Goal: Obtain resource: Download file/media

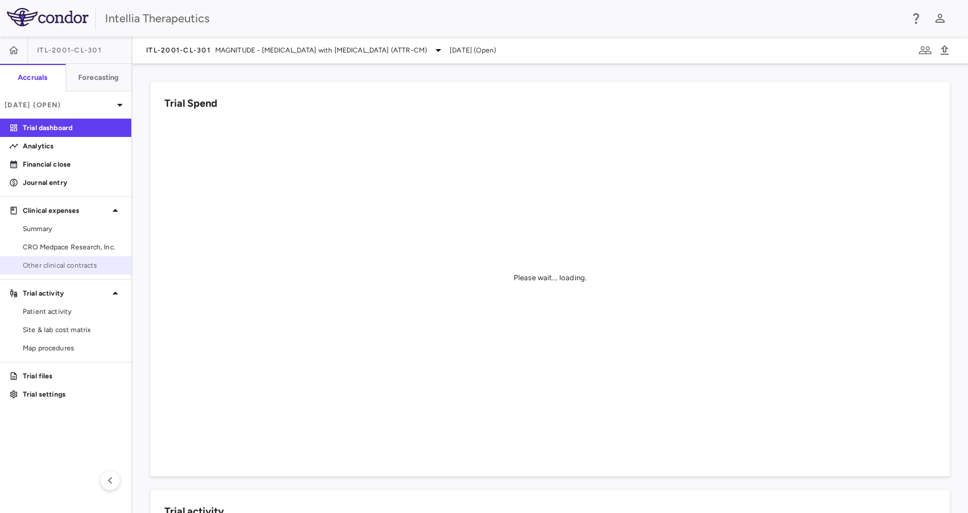
click at [79, 261] on span "Other clinical contracts" at bounding box center [72, 265] width 99 height 10
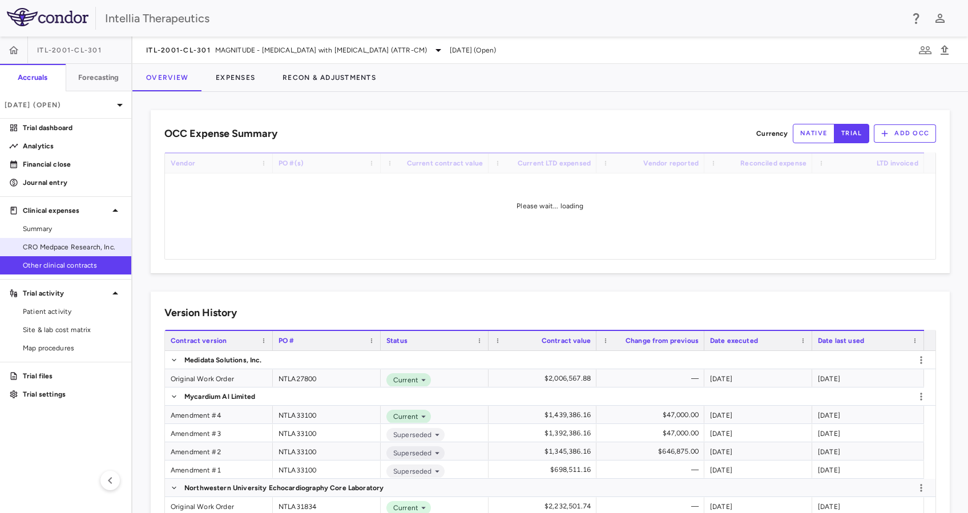
click at [90, 251] on span "CRO Medpace Research, Inc." at bounding box center [72, 247] width 99 height 10
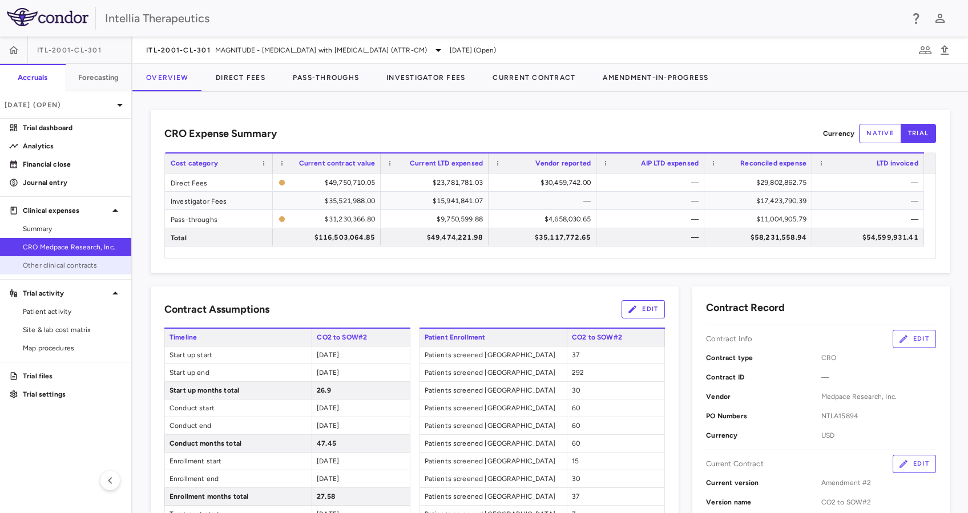
click at [77, 268] on span "Other clinical contracts" at bounding box center [72, 265] width 99 height 10
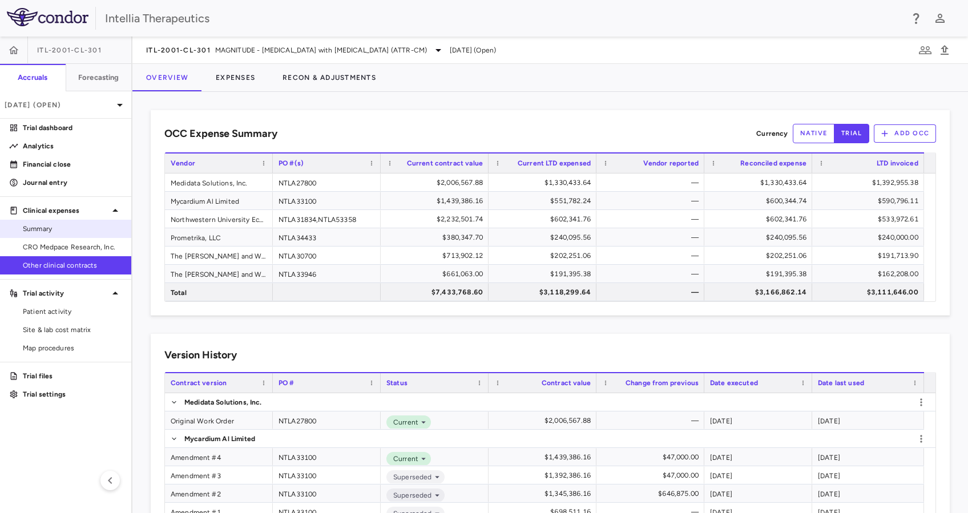
click at [81, 228] on span "Summary" at bounding box center [72, 229] width 99 height 10
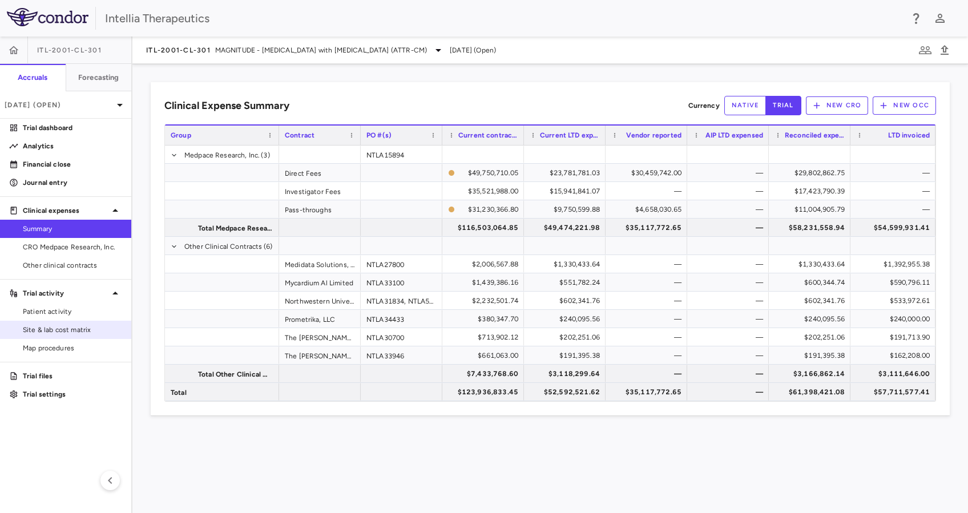
click at [70, 331] on span "Site & lab cost matrix" at bounding box center [72, 330] width 99 height 10
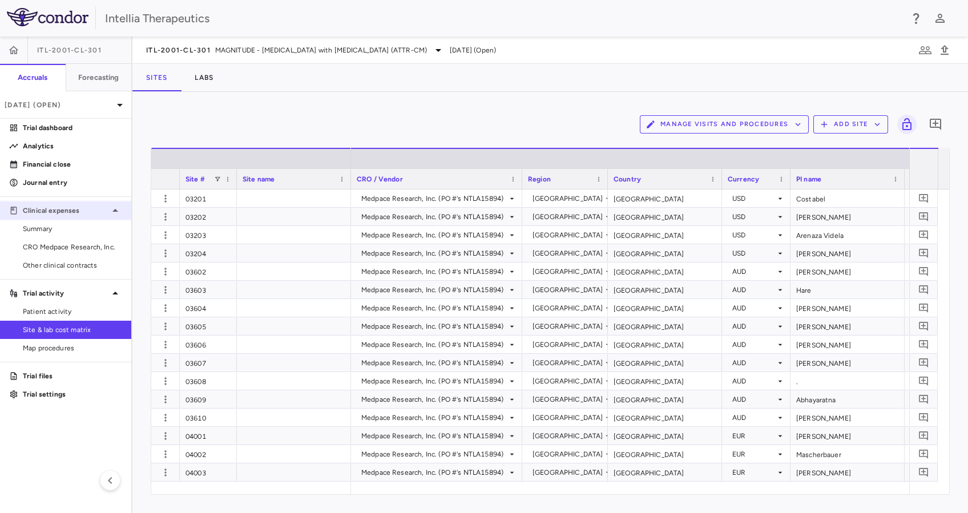
click at [71, 215] on p "Clinical expenses" at bounding box center [66, 211] width 86 height 10
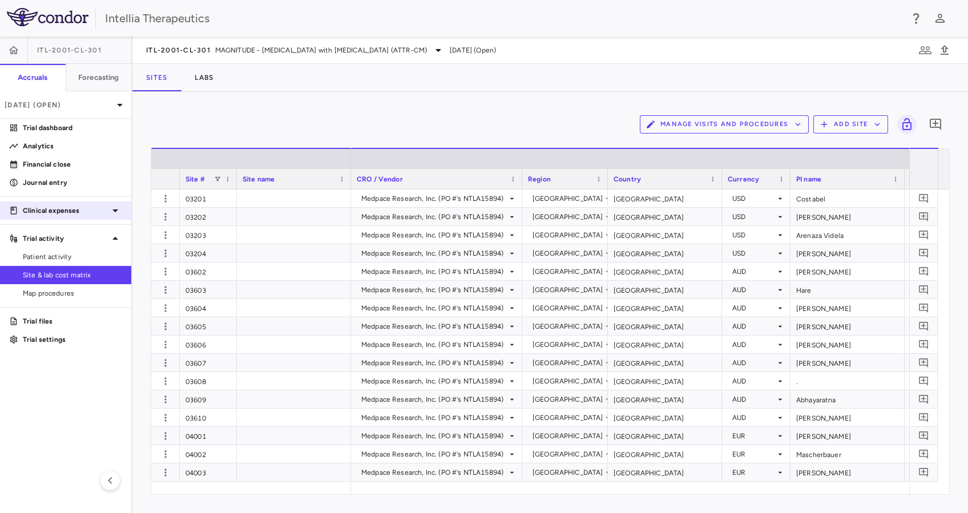
click at [71, 215] on p "Clinical expenses" at bounding box center [66, 211] width 86 height 10
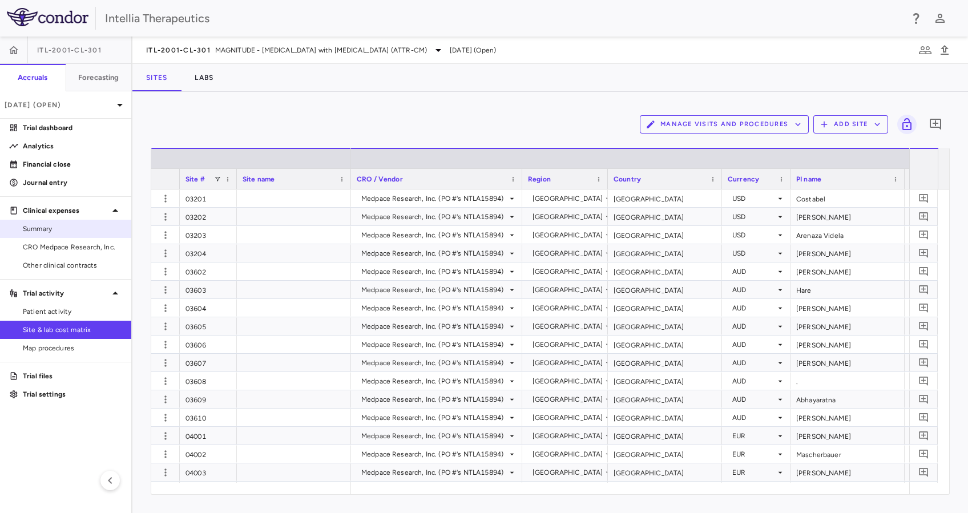
click at [65, 225] on span "Summary" at bounding box center [72, 229] width 99 height 10
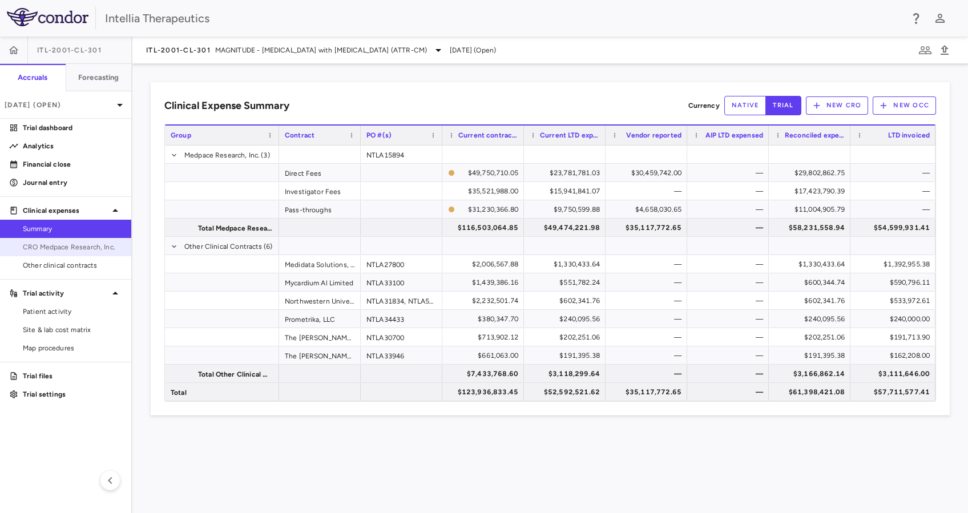
click at [102, 251] on span "CRO Medpace Research, Inc." at bounding box center [72, 247] width 99 height 10
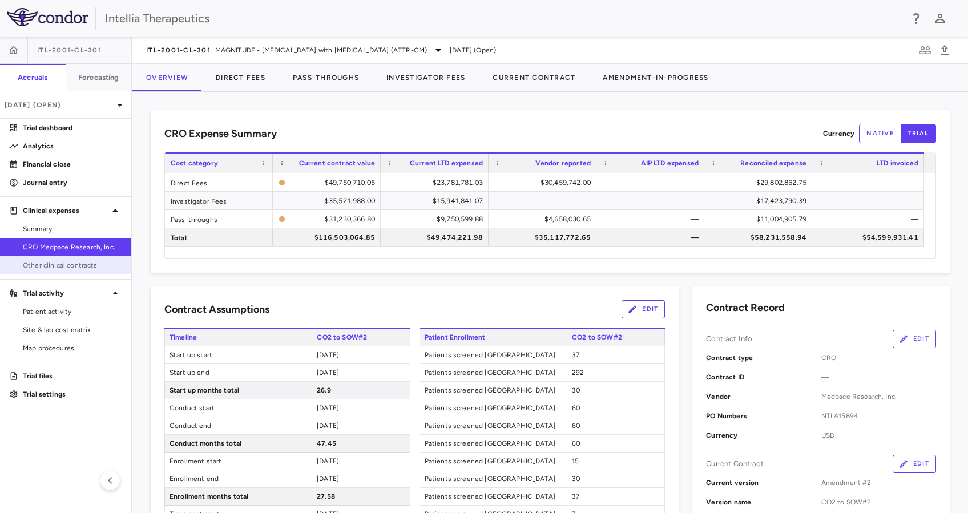
click at [94, 265] on span "Other clinical contracts" at bounding box center [72, 265] width 99 height 10
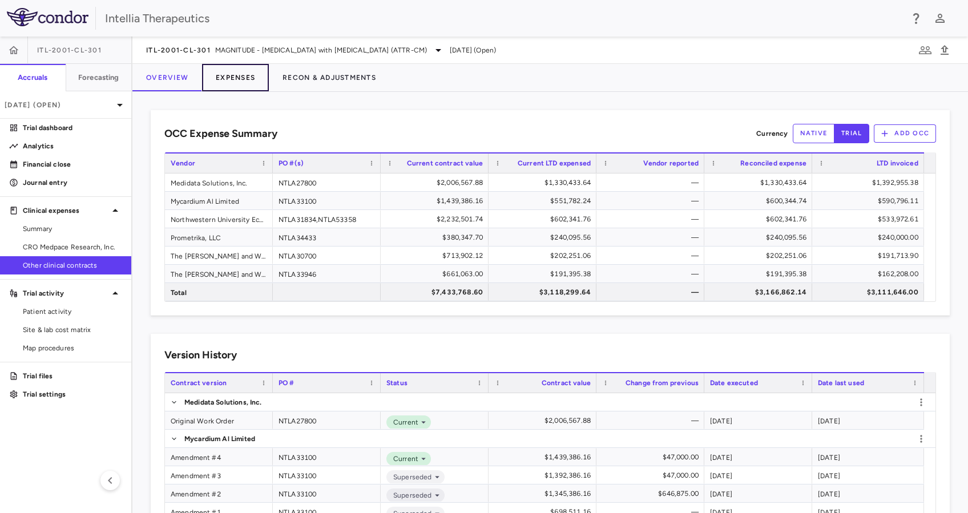
click at [233, 89] on button "Expenses" at bounding box center [235, 77] width 67 height 27
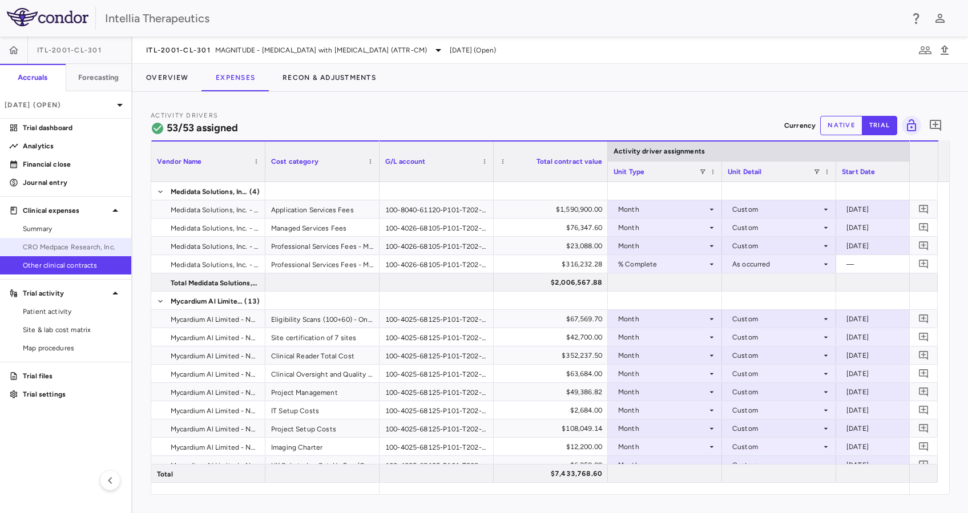
click at [61, 252] on link "CRO Medpace Research, Inc." at bounding box center [65, 247] width 131 height 17
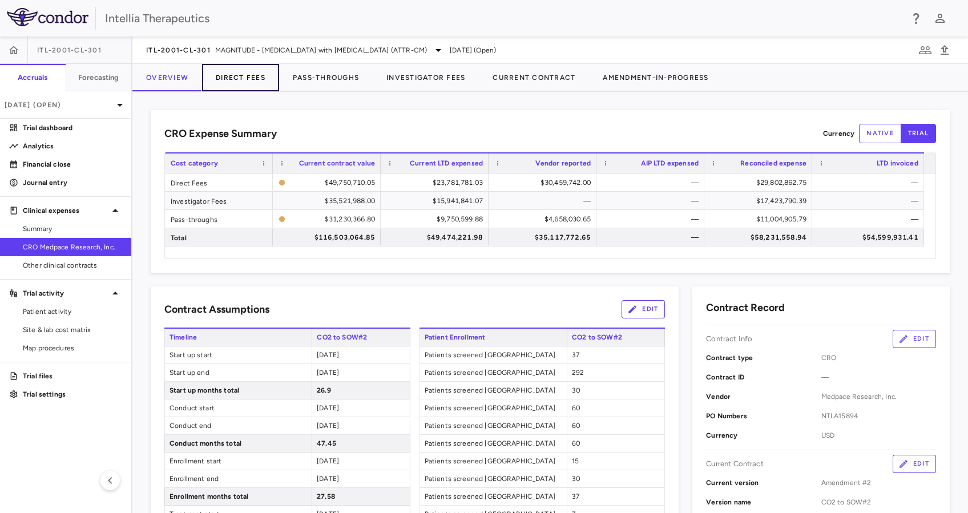
click at [265, 74] on button "Direct Fees" at bounding box center [240, 77] width 77 height 27
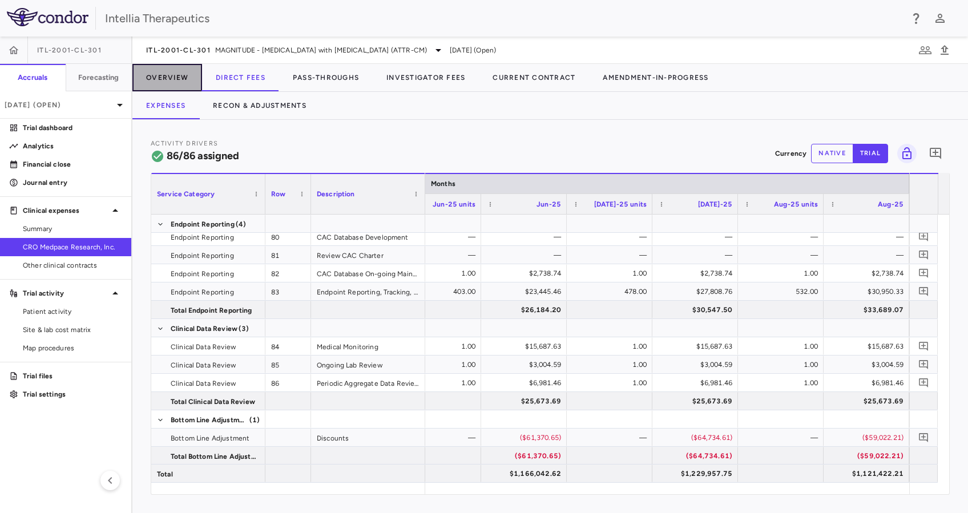
click at [188, 82] on button "Overview" at bounding box center [167, 77] width 70 height 27
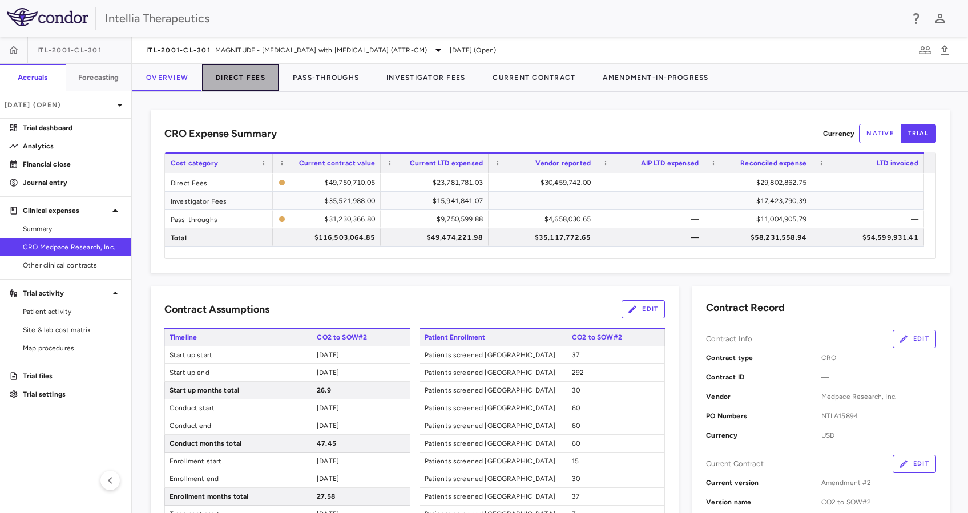
click at [238, 64] on button "Direct Fees" at bounding box center [240, 77] width 77 height 27
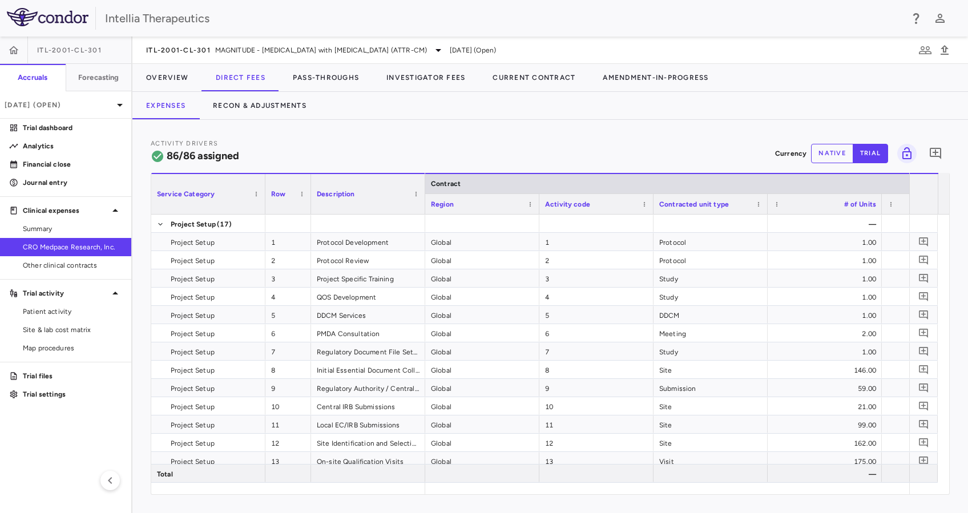
click at [361, 95] on div "Expenses Recon & Adjustments" at bounding box center [550, 105] width 836 height 27
click at [357, 81] on button "Pass-Throughs" at bounding box center [326, 77] width 94 height 27
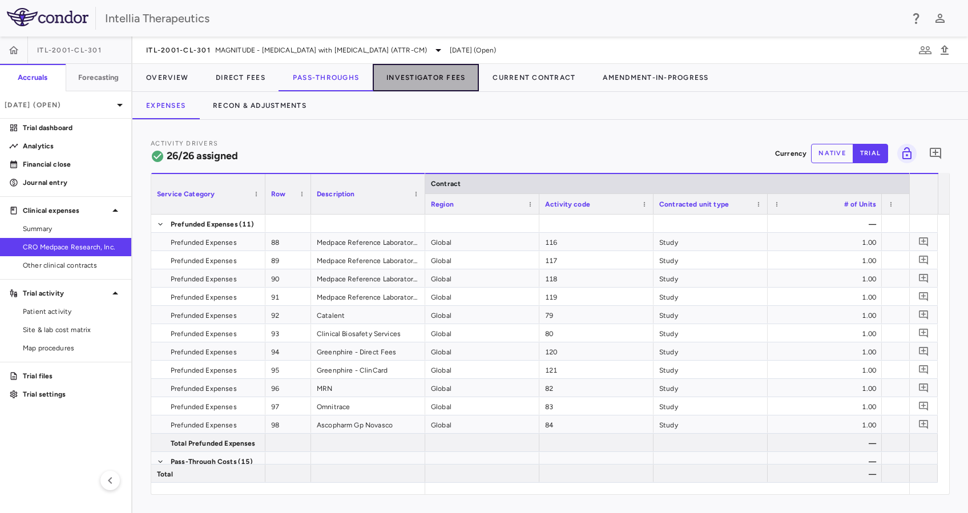
click at [401, 83] on button "Investigator Fees" at bounding box center [426, 77] width 106 height 27
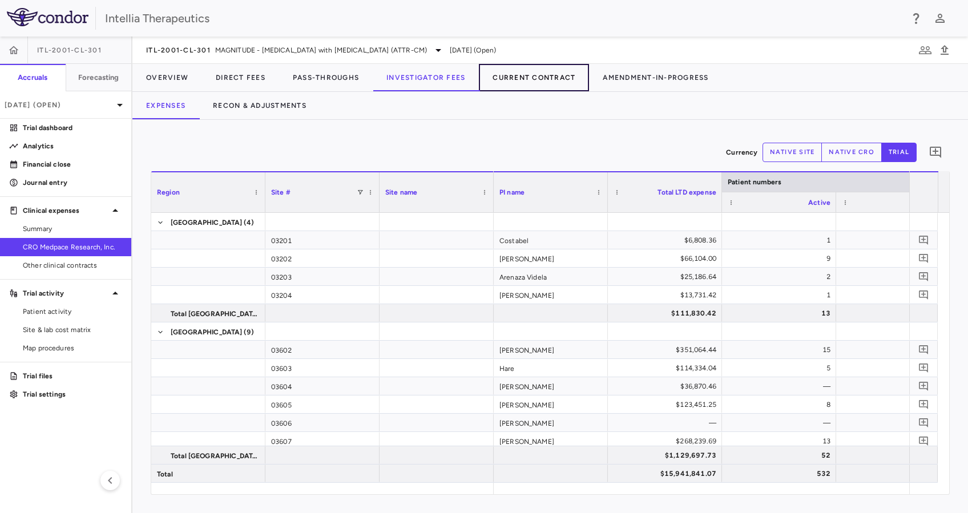
click at [541, 82] on button "Current Contract" at bounding box center [534, 77] width 110 height 27
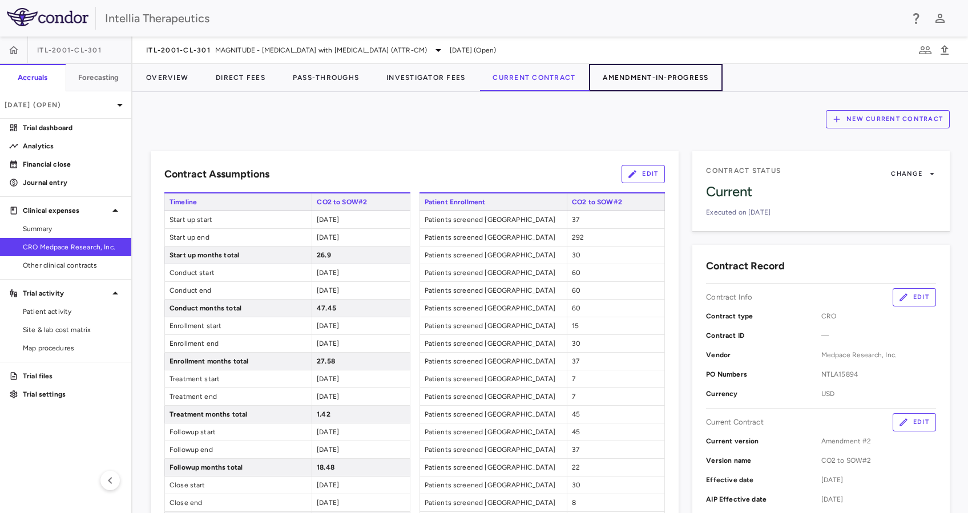
click at [658, 77] on button "Amendment-In-Progress" at bounding box center [655, 77] width 133 height 27
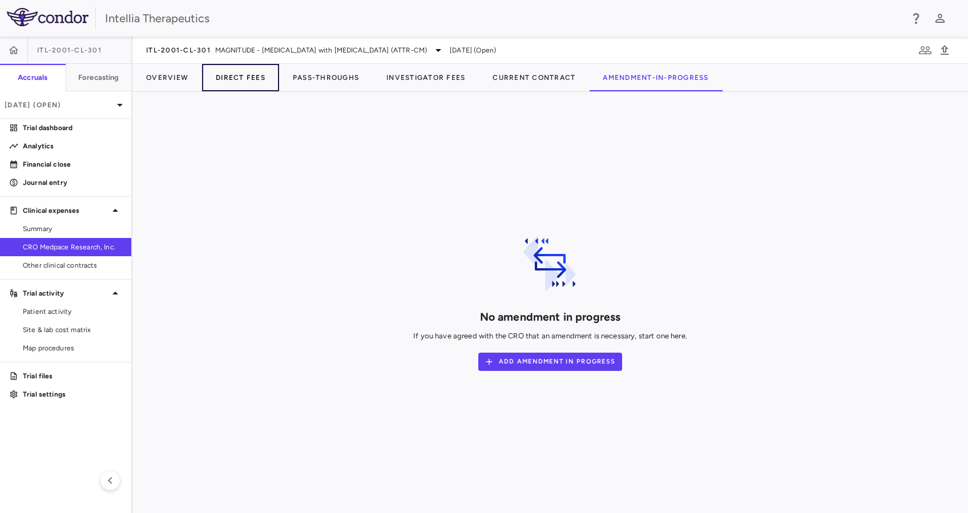
click at [277, 79] on button "Direct Fees" at bounding box center [240, 77] width 77 height 27
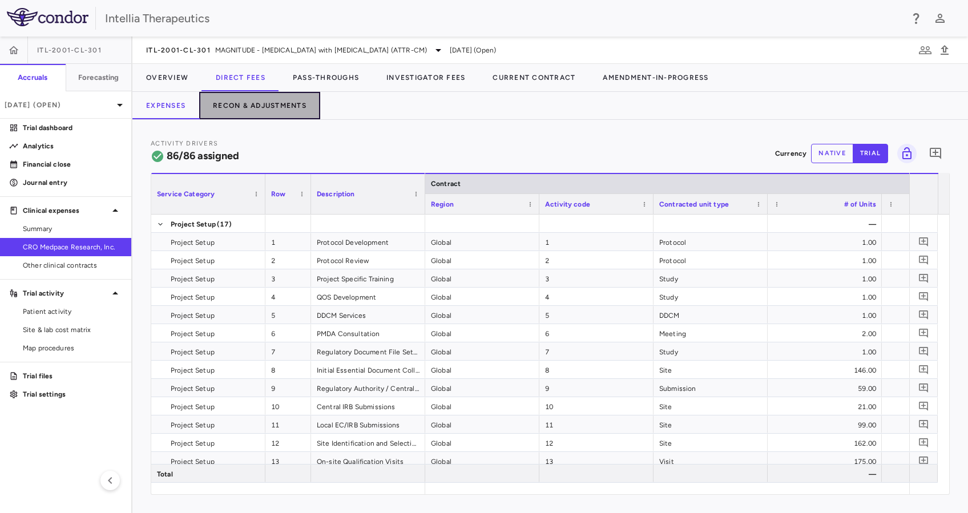
click at [263, 108] on button "Recon & Adjustments" at bounding box center [259, 105] width 121 height 27
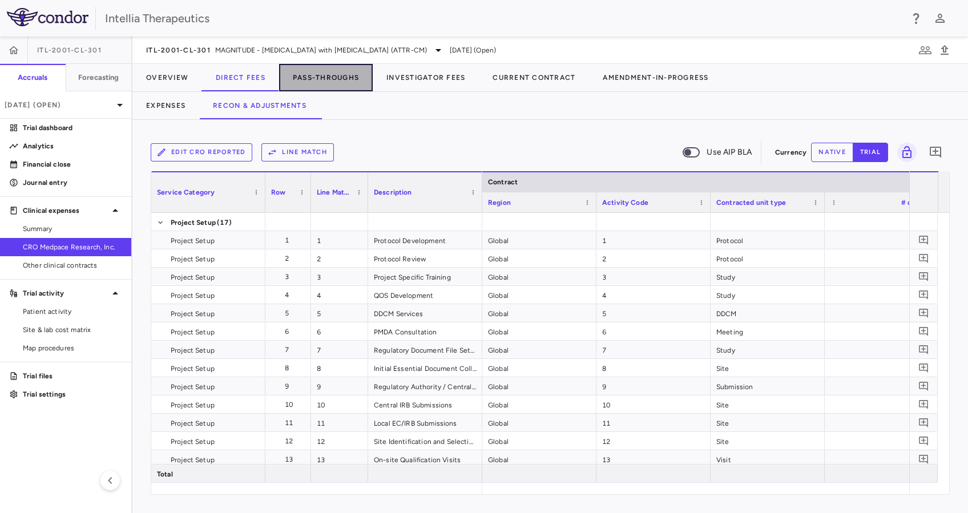
click at [336, 77] on button "Pass-Throughs" at bounding box center [326, 77] width 94 height 27
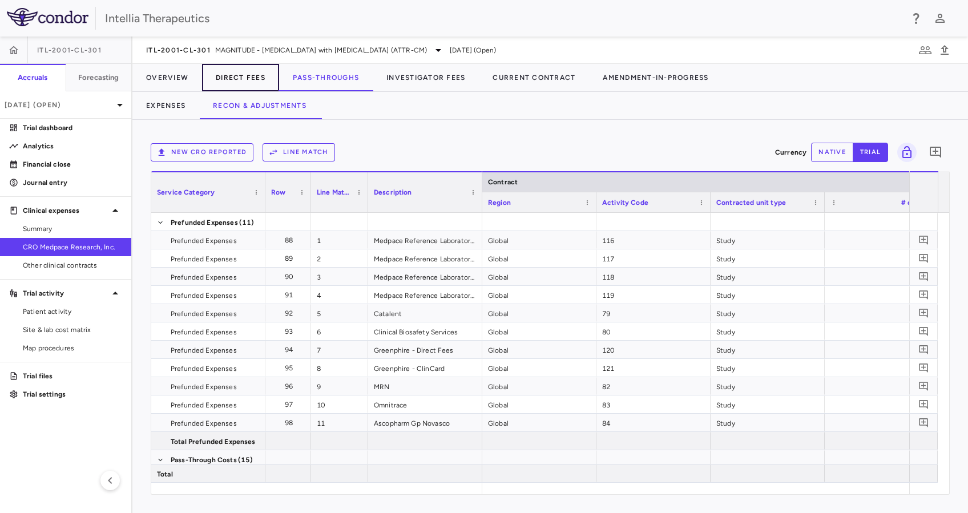
click at [258, 84] on button "Direct Fees" at bounding box center [240, 77] width 77 height 27
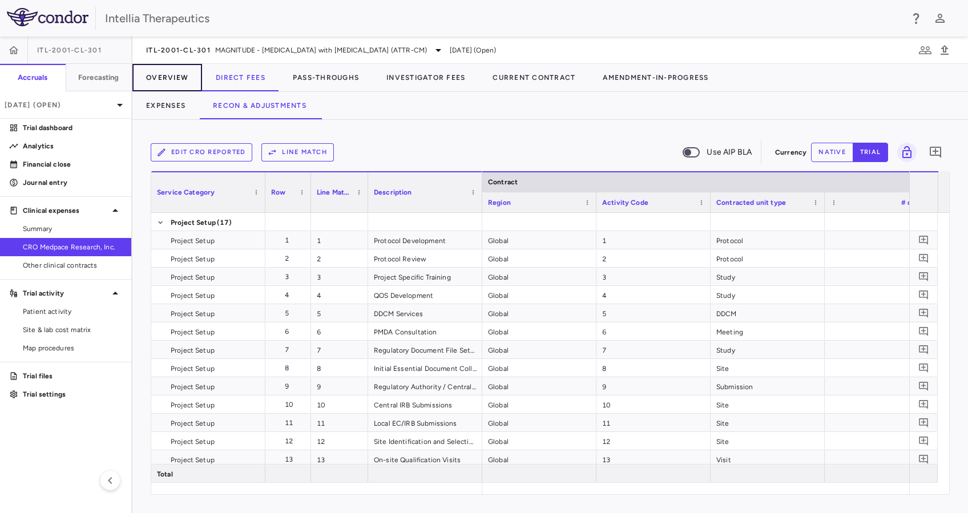
click at [180, 83] on button "Overview" at bounding box center [167, 77] width 70 height 27
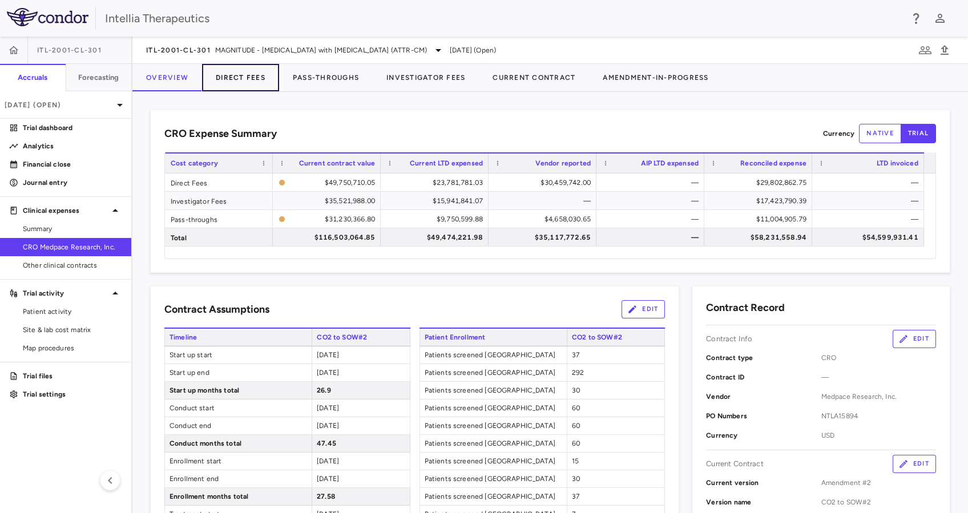
click at [238, 75] on button "Direct Fees" at bounding box center [240, 77] width 77 height 27
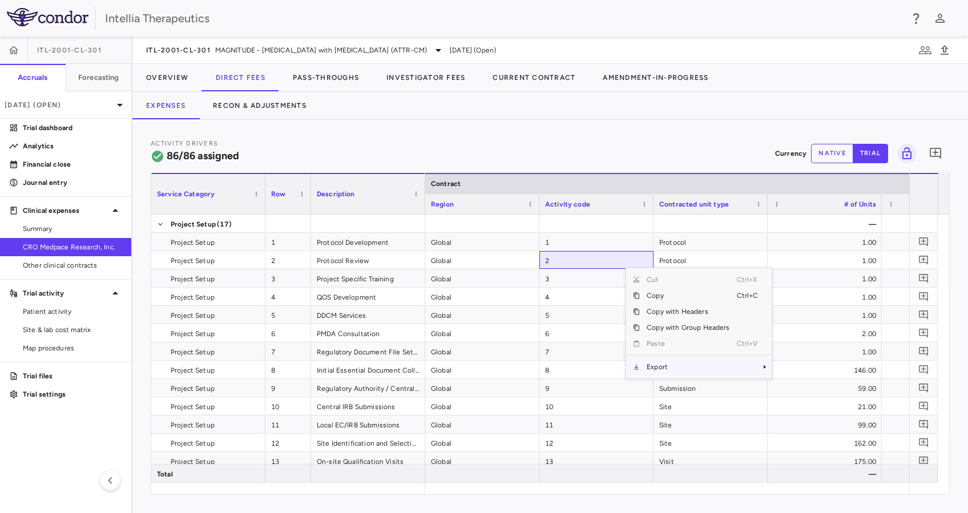
click at [685, 363] on span "Export" at bounding box center [688, 367] width 96 height 16
click at [831, 383] on span "Excel Export" at bounding box center [810, 387] width 54 height 16
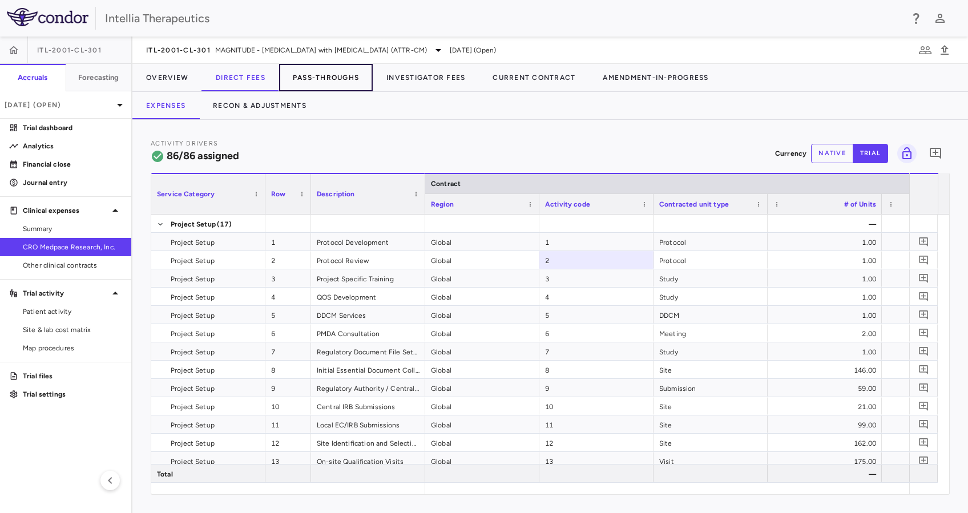
click at [345, 86] on button "Pass-Throughs" at bounding box center [326, 77] width 94 height 27
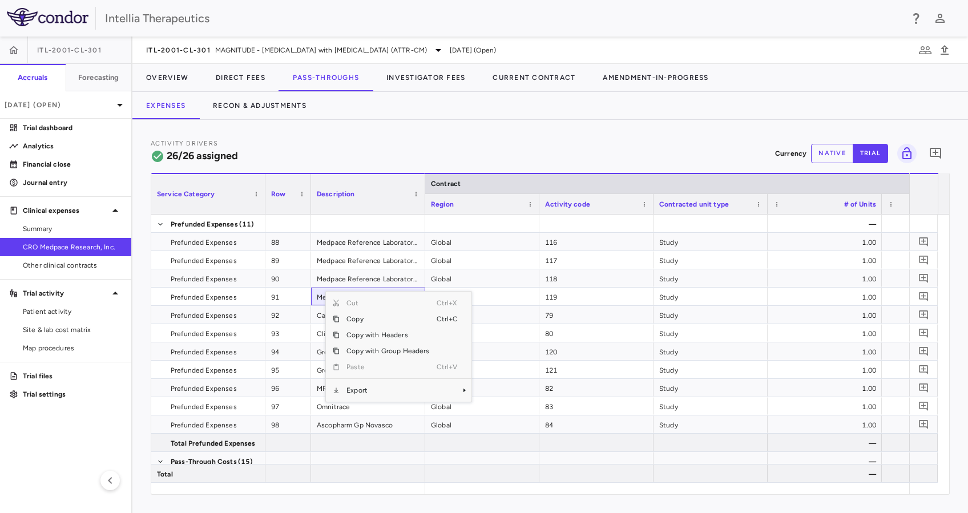
click at [387, 388] on span "Export" at bounding box center [388, 391] width 96 height 16
click at [514, 409] on span "Excel Export" at bounding box center [510, 411] width 54 height 16
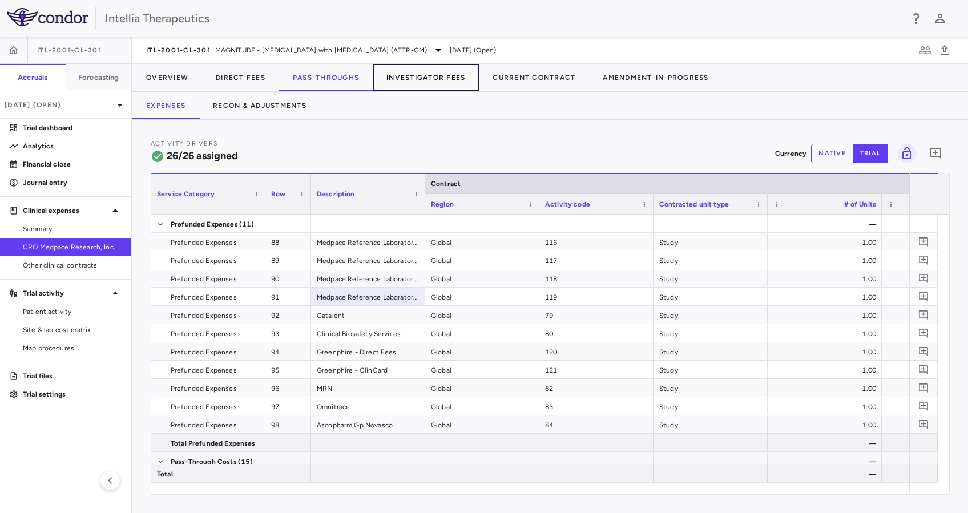
click at [440, 78] on button "Investigator Fees" at bounding box center [426, 77] width 106 height 27
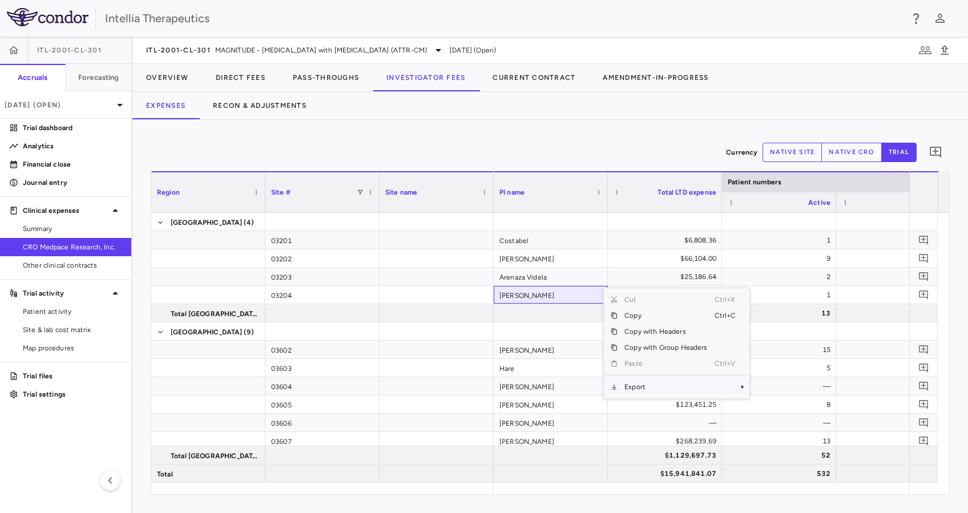
click at [655, 388] on span "Export" at bounding box center [666, 387] width 96 height 16
click at [802, 407] on span "Excel Export" at bounding box center [788, 407] width 54 height 16
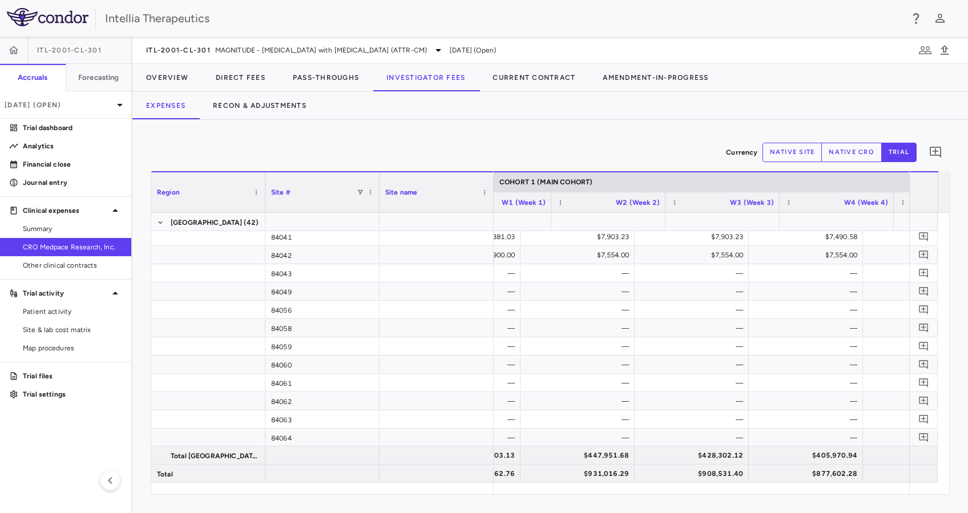
scroll to position [0, 1515]
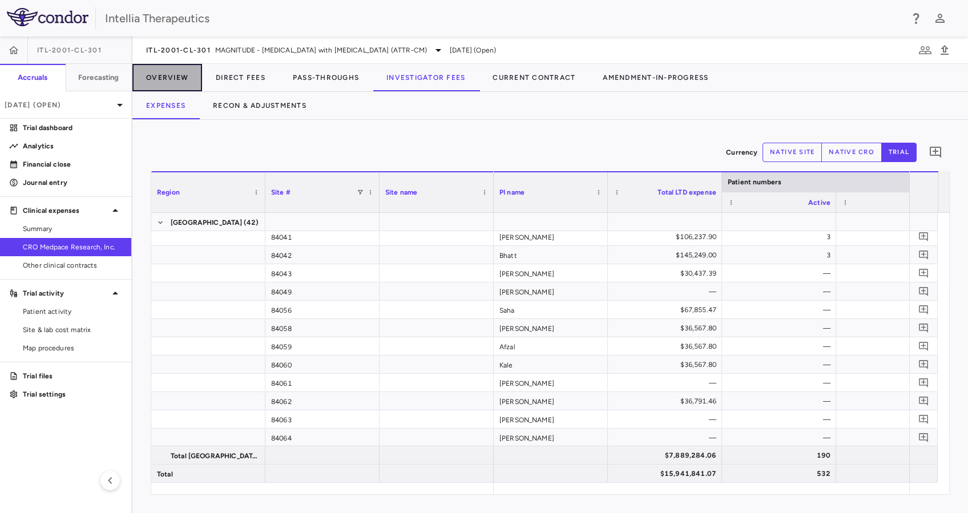
click at [179, 79] on button "Overview" at bounding box center [167, 77] width 70 height 27
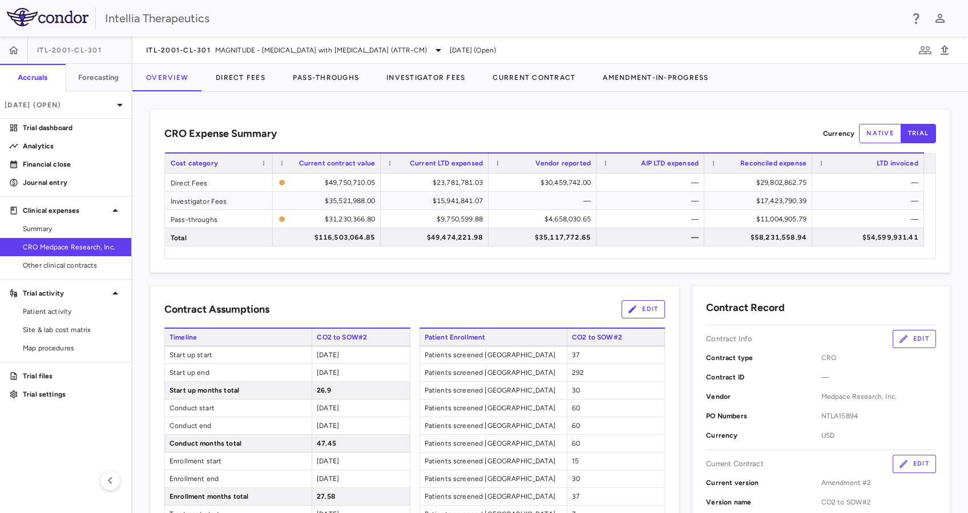
click at [445, 62] on div "ITL-2001-CL-301 MAGNITUDE - [MEDICAL_DATA] with [MEDICAL_DATA] (ATTR-CM) [DATE]…" at bounding box center [550, 50] width 836 height 27
click at [445, 63] on div "ITL-2001-CL-301 MAGNITUDE - [MEDICAL_DATA] with [MEDICAL_DATA] (ATTR-CM) [DATE]…" at bounding box center [550, 50] width 836 height 27
click at [443, 74] on button "Investigator Fees" at bounding box center [426, 77] width 106 height 27
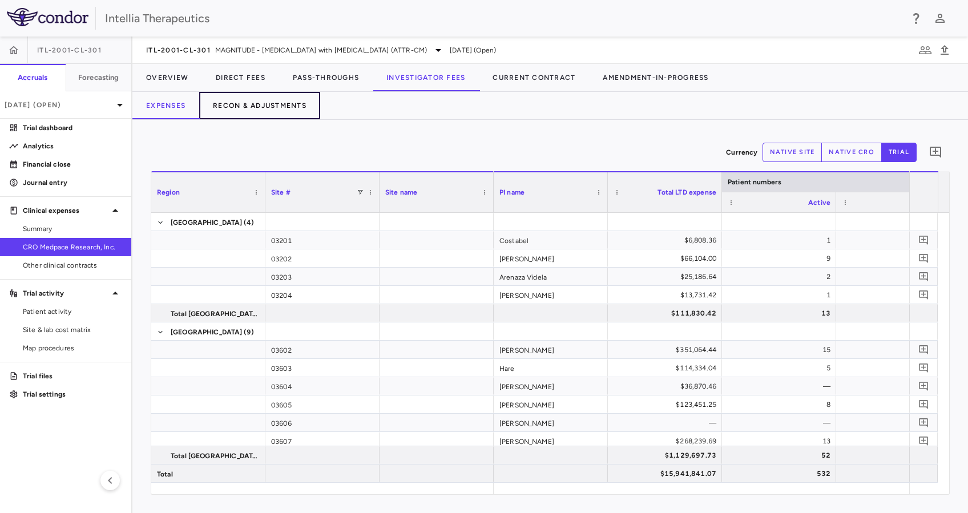
click at [291, 107] on button "Recon & Adjustments" at bounding box center [259, 105] width 121 height 27
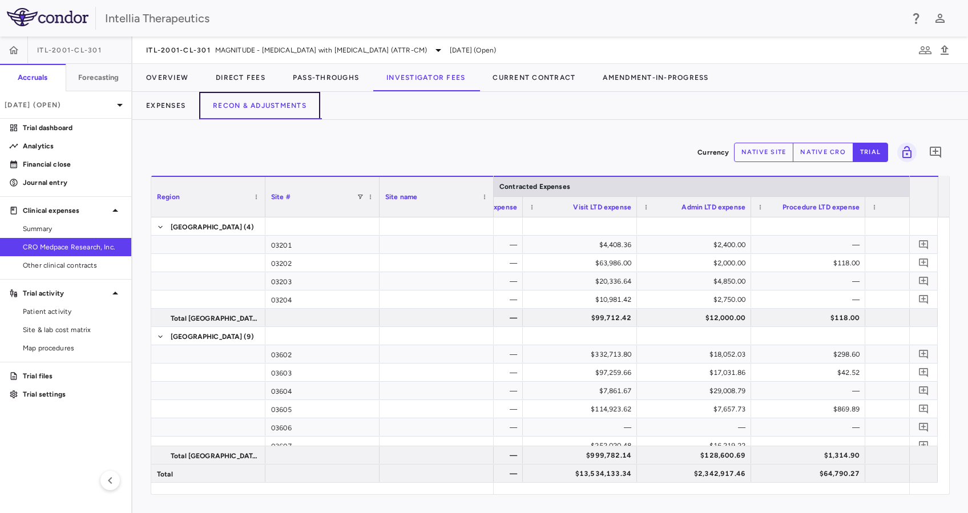
scroll to position [0, 200]
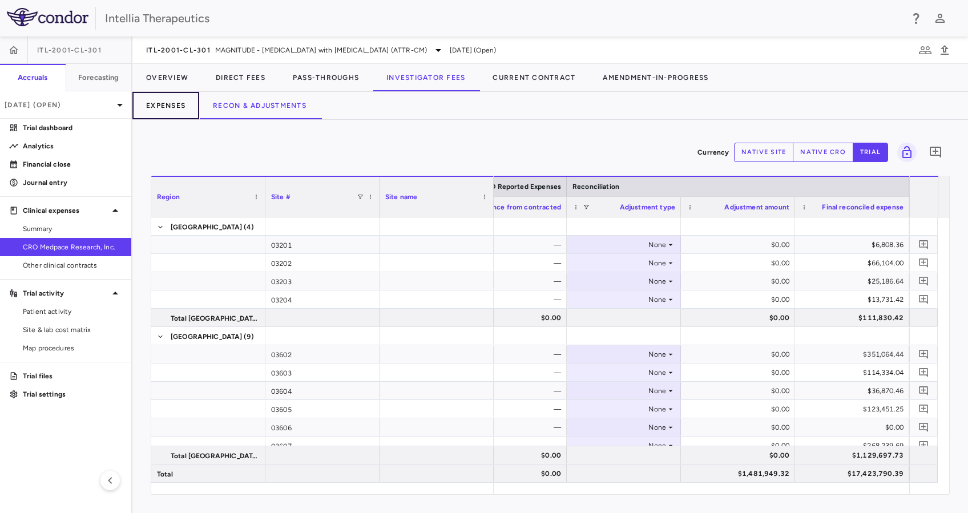
click at [181, 102] on button "Expenses" at bounding box center [165, 105] width 67 height 27
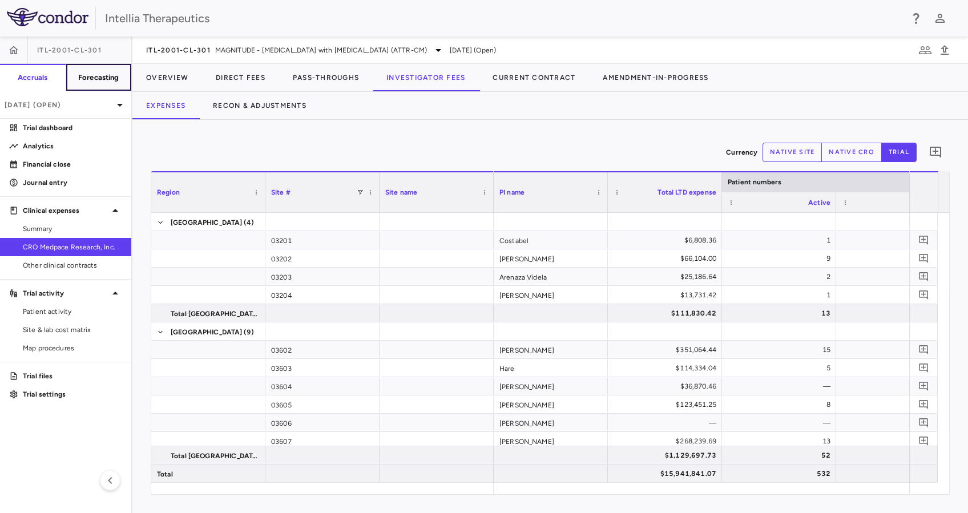
click at [110, 86] on button "Forecasting" at bounding box center [99, 77] width 66 height 27
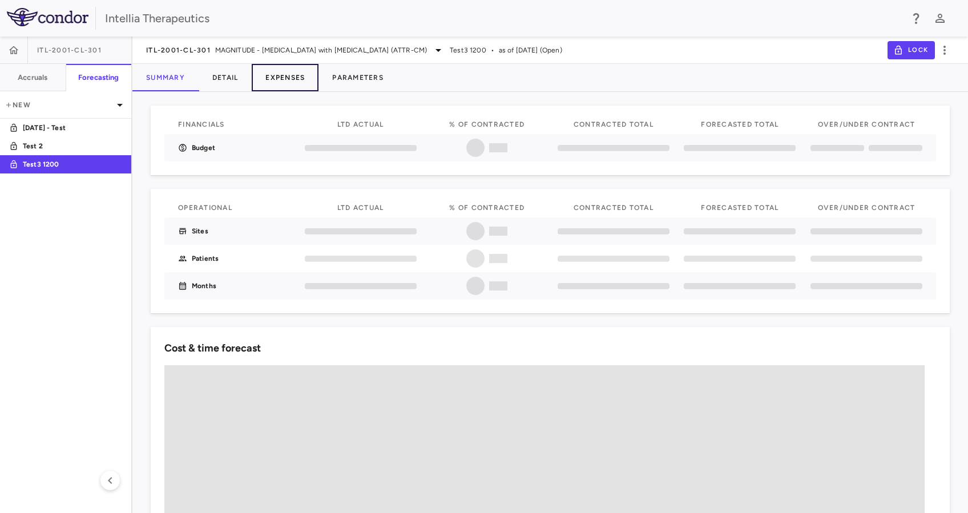
click at [282, 80] on button "Expenses" at bounding box center [285, 77] width 67 height 27
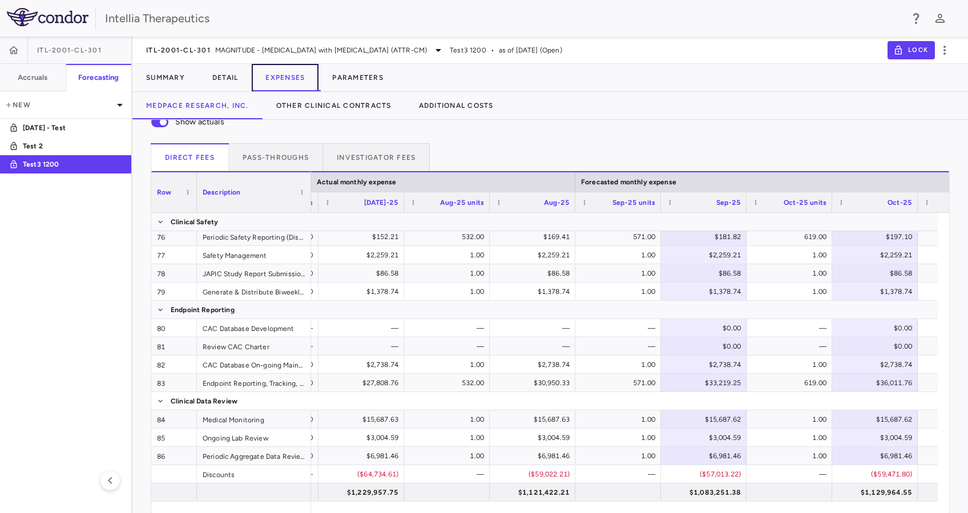
scroll to position [0, 10675]
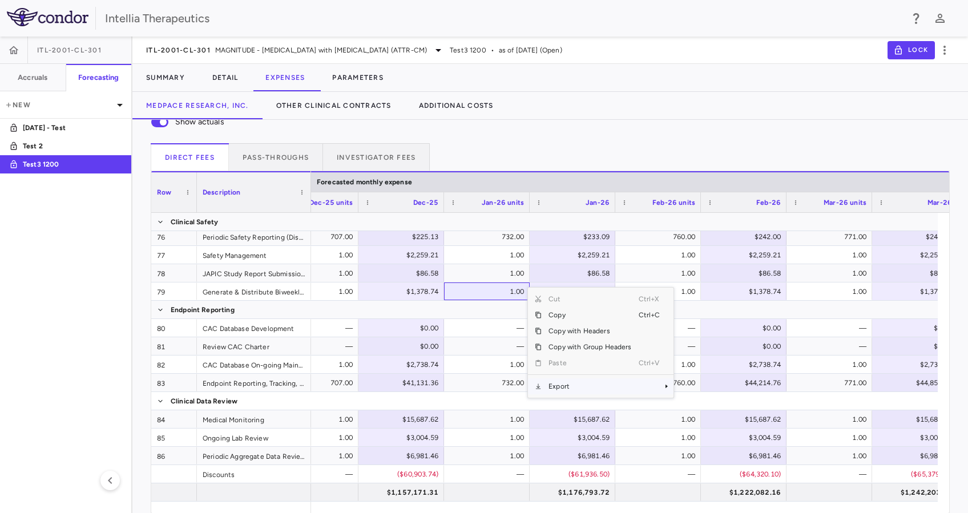
click at [549, 384] on span "Export" at bounding box center [590, 387] width 96 height 16
click at [721, 407] on span "Excel Export" at bounding box center [712, 407] width 54 height 16
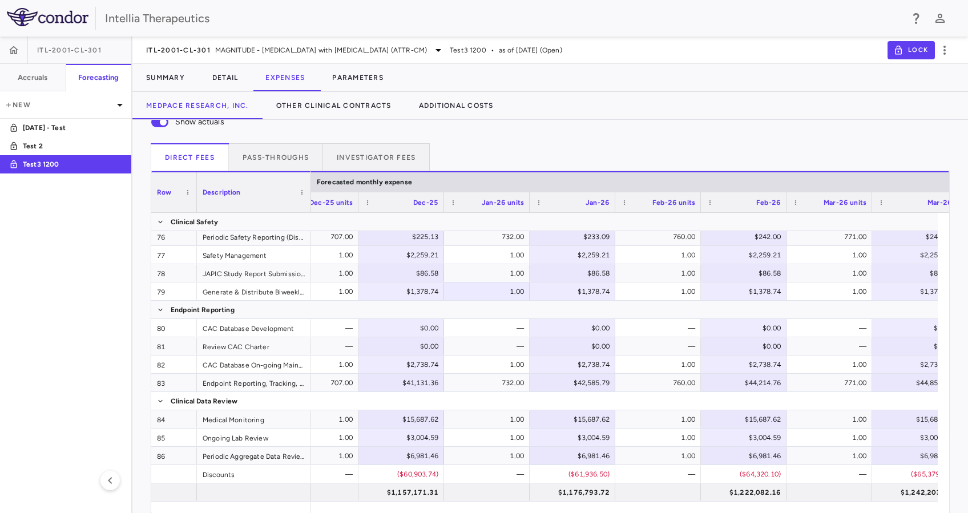
click at [283, 131] on div "Show actuals" at bounding box center [550, 122] width 799 height 24
click at [283, 152] on button "Pass-throughs" at bounding box center [276, 156] width 94 height 27
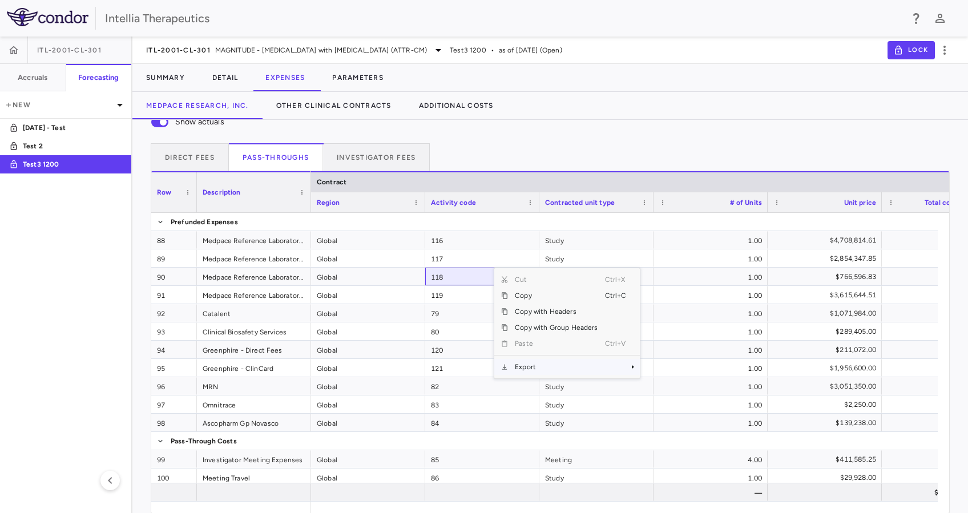
click at [542, 371] on span "Export" at bounding box center [556, 367] width 96 height 16
click at [681, 382] on span "Excel Export" at bounding box center [678, 387] width 54 height 16
